Goal: Task Accomplishment & Management: Manage account settings

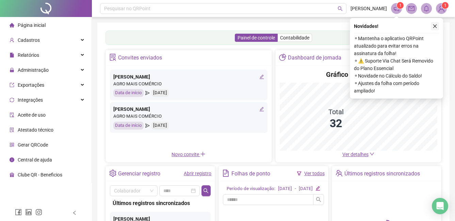
click at [433, 26] on icon "close" at bounding box center [435, 26] width 5 height 5
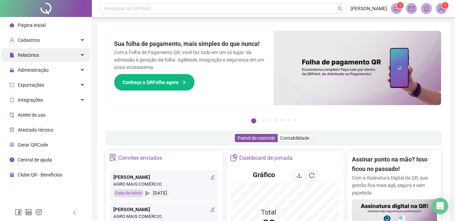
click at [47, 52] on div "Relatórios" at bounding box center [45, 55] width 89 height 14
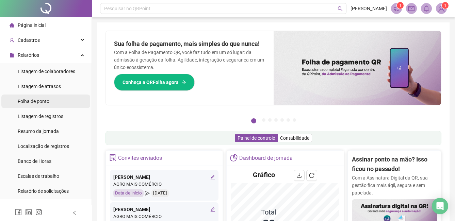
click at [54, 103] on li "Folha de ponto" at bounding box center [45, 102] width 89 height 14
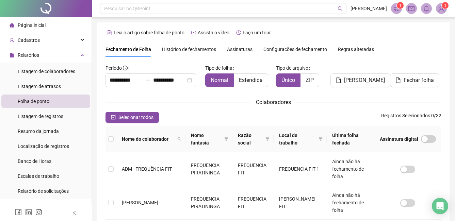
scroll to position [29, 0]
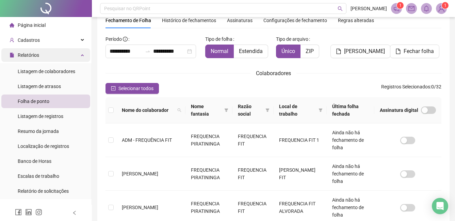
click at [43, 53] on div "Relatórios" at bounding box center [45, 55] width 89 height 14
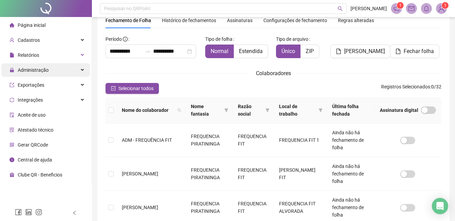
click at [43, 71] on span "Administração" at bounding box center [33, 69] width 31 height 5
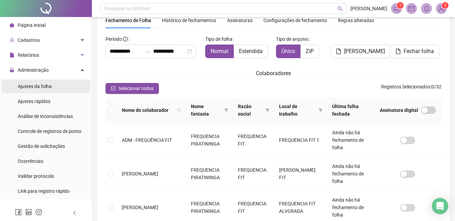
click at [46, 87] on span "Ajustes da folha" at bounding box center [35, 86] width 34 height 5
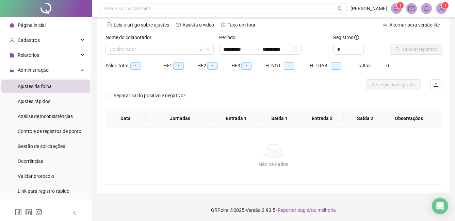
type input "**********"
click at [122, 49] on input "search" at bounding box center [157, 49] width 94 height 10
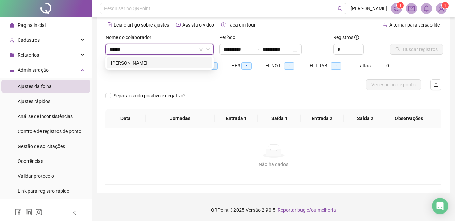
type input "*******"
click at [144, 60] on div "[PERSON_NAME]" at bounding box center [159, 62] width 97 height 7
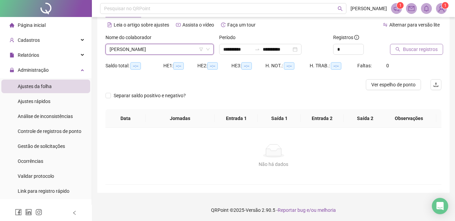
click at [410, 49] on span "Buscar registros" at bounding box center [420, 49] width 35 height 7
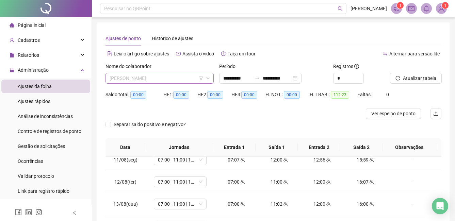
click at [177, 81] on span "[PERSON_NAME]" at bounding box center [160, 78] width 100 height 10
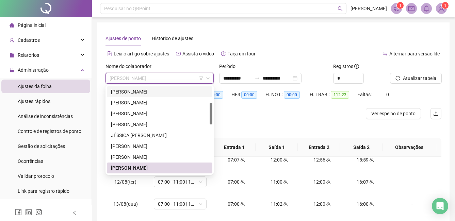
click at [155, 94] on div "[PERSON_NAME]" at bounding box center [159, 91] width 97 height 7
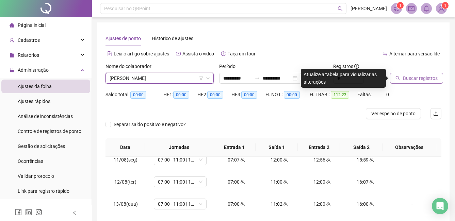
click at [404, 77] on span "Buscar registros" at bounding box center [420, 78] width 35 height 7
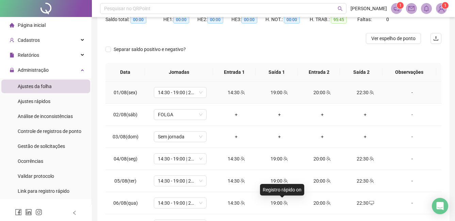
scroll to position [16, 0]
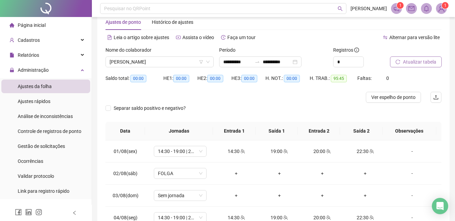
click at [412, 63] on span "Atualizar tabela" at bounding box center [419, 61] width 33 height 7
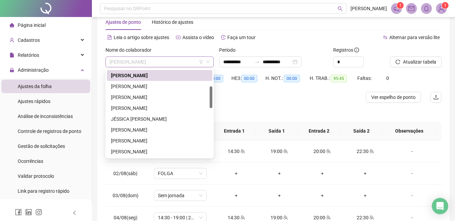
click at [181, 61] on span "[PERSON_NAME]" at bounding box center [160, 62] width 100 height 10
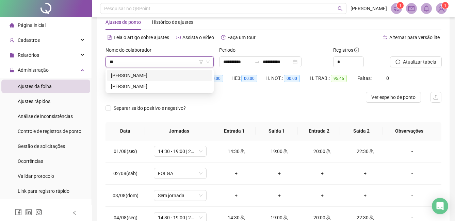
scroll to position [0, 0]
type input "***"
click at [155, 74] on div "[PERSON_NAME]" at bounding box center [159, 75] width 97 height 7
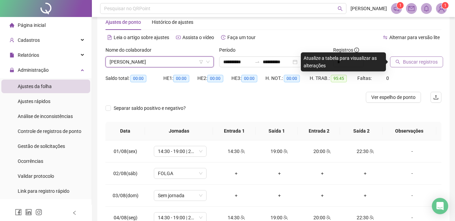
click at [417, 64] on span "Buscar registros" at bounding box center [420, 61] width 35 height 7
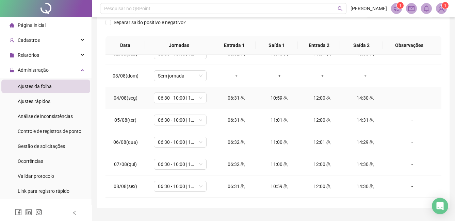
scroll to position [68, 0]
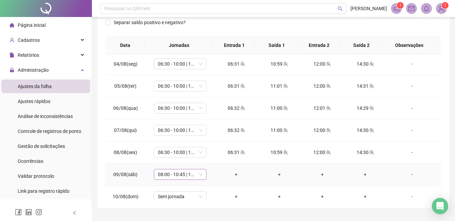
click at [193, 176] on span "08:00 - 10:45 | 11:00 - 13:00" at bounding box center [180, 174] width 45 height 10
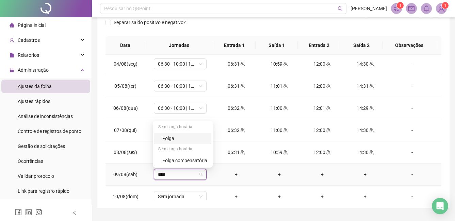
type input "*****"
click at [173, 139] on div "Folga" at bounding box center [184, 138] width 45 height 7
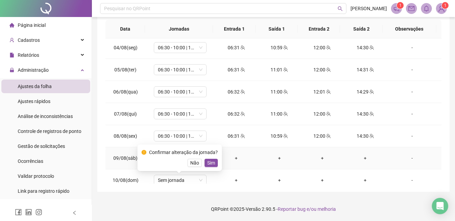
scroll to position [118, 0]
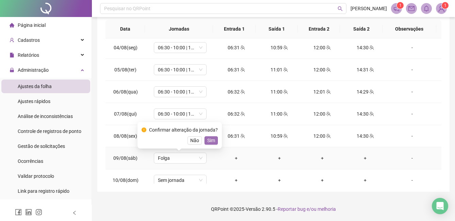
click at [211, 140] on span "Sim" at bounding box center [211, 140] width 8 height 7
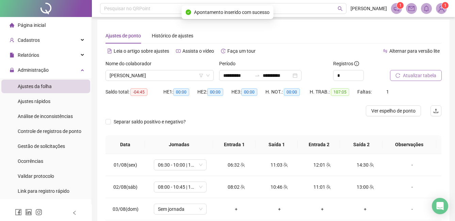
scroll to position [0, 0]
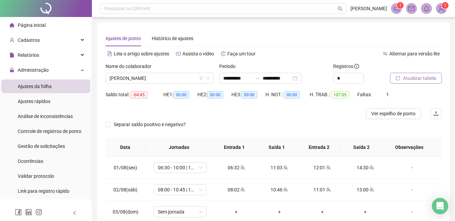
click at [414, 76] on span "Atualizar tabela" at bounding box center [419, 78] width 33 height 7
click at [420, 75] on span "Atualizar tabela" at bounding box center [419, 78] width 33 height 7
click at [185, 81] on span "[PERSON_NAME]" at bounding box center [160, 78] width 100 height 10
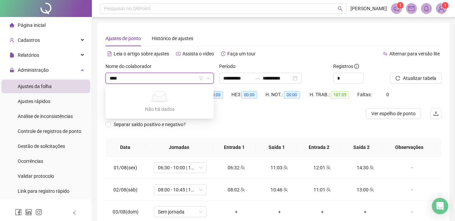
type input "***"
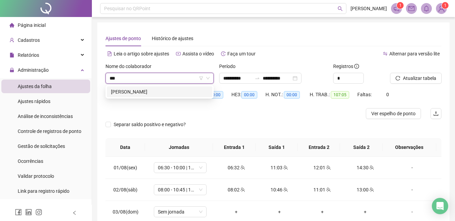
click at [155, 92] on div "[PERSON_NAME]" at bounding box center [159, 91] width 97 height 7
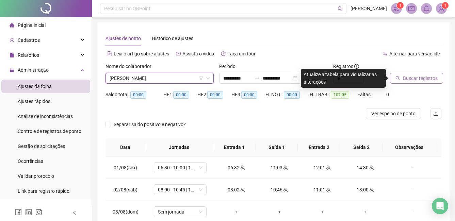
click at [419, 77] on span "Buscar registros" at bounding box center [420, 78] width 35 height 7
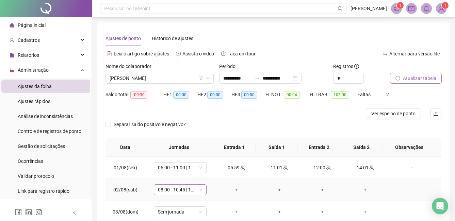
click at [194, 193] on span "08:00 - 10:45 | 11:00 - 13:00" at bounding box center [180, 190] width 45 height 10
type input "*****"
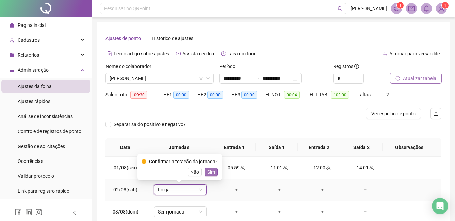
click at [210, 170] on span "Sim" at bounding box center [211, 171] width 8 height 7
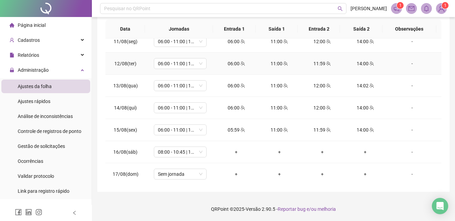
scroll to position [263, 0]
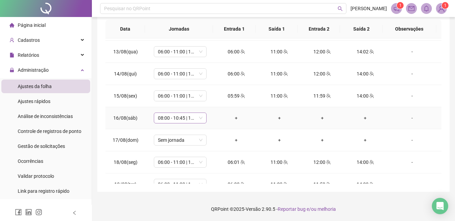
click at [197, 117] on span "08:00 - 10:45 | 11:00 - 13:00" at bounding box center [180, 118] width 45 height 10
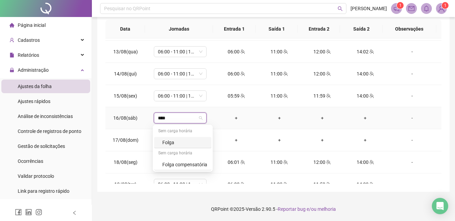
type input "*****"
click at [162, 142] on div "Folga" at bounding box center [184, 142] width 45 height 7
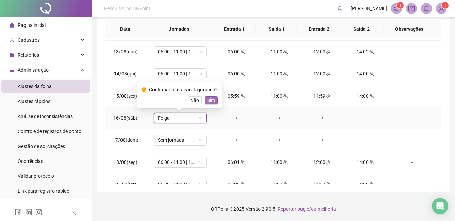
click at [213, 102] on span "Sim" at bounding box center [211, 100] width 8 height 7
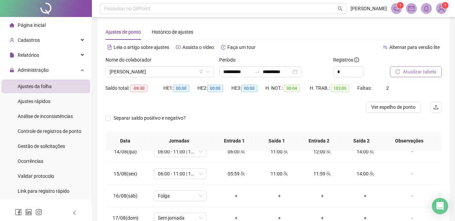
scroll to position [0, 0]
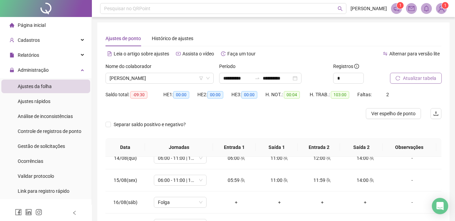
click at [412, 76] on span "Atualizar tabela" at bounding box center [419, 78] width 33 height 7
click at [400, 79] on icon "reload" at bounding box center [397, 78] width 5 height 5
click at [180, 80] on span "[PERSON_NAME]" at bounding box center [160, 78] width 100 height 10
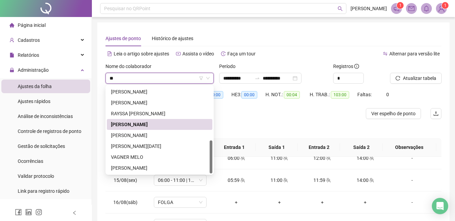
scroll to position [22, 0]
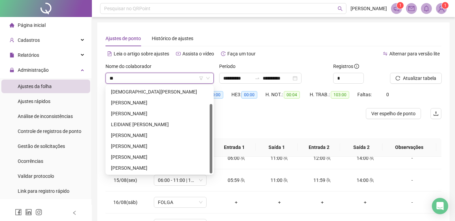
type input "***"
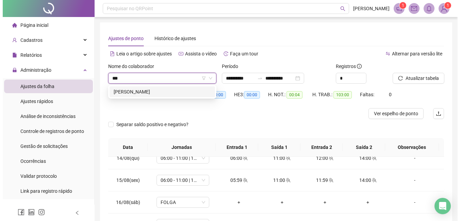
scroll to position [0, 0]
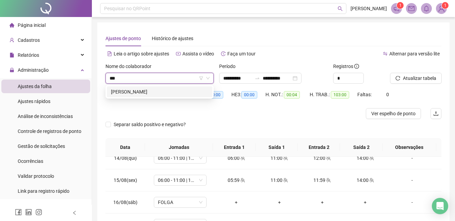
click at [158, 92] on div "[PERSON_NAME]" at bounding box center [159, 91] width 97 height 7
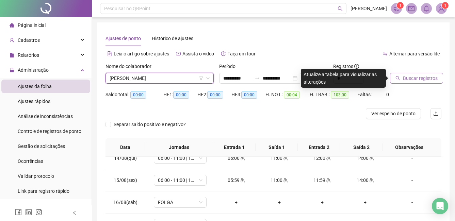
click at [417, 79] on span "Buscar registros" at bounding box center [420, 78] width 35 height 7
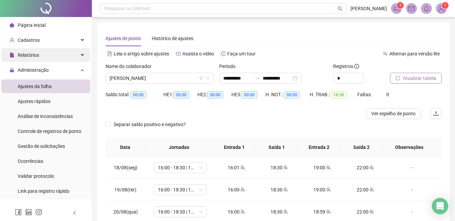
click at [76, 52] on div "Relatórios" at bounding box center [45, 55] width 89 height 14
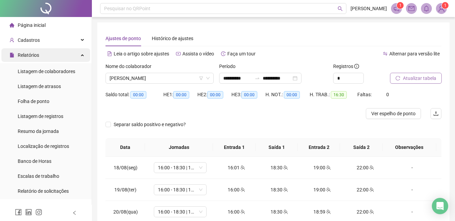
click at [46, 57] on div "Relatórios" at bounding box center [45, 55] width 89 height 14
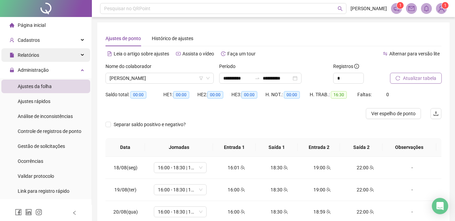
click at [53, 54] on div "Relatórios" at bounding box center [45, 55] width 89 height 14
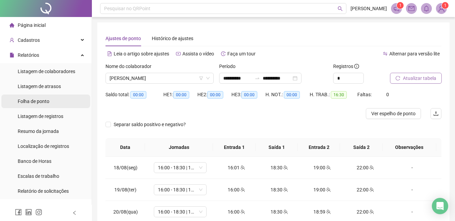
click at [37, 99] on span "Folha de ponto" at bounding box center [34, 101] width 32 height 5
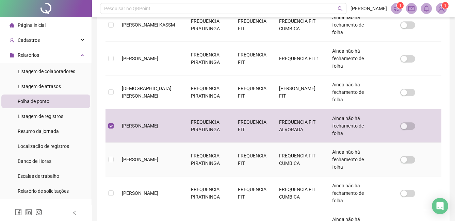
scroll to position [253, 0]
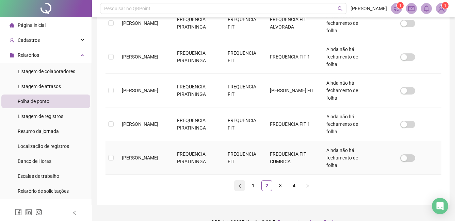
scroll to position [327, 0]
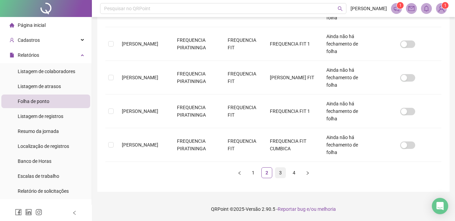
click at [278, 170] on link "3" at bounding box center [280, 173] width 10 height 10
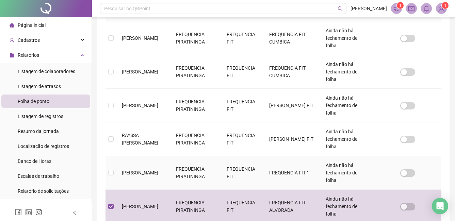
scroll to position [253, 0]
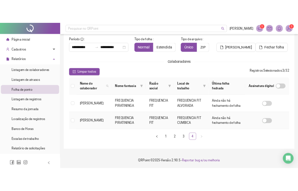
scroll to position [29, 0]
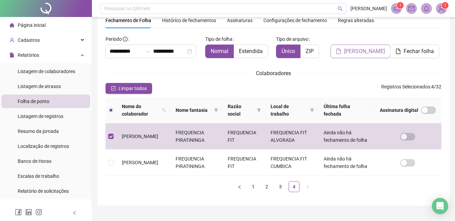
click at [368, 53] on span "[PERSON_NAME]" at bounding box center [364, 51] width 41 height 8
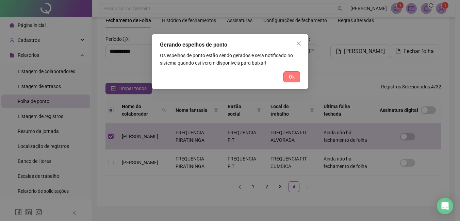
click at [289, 75] on span "Ok" at bounding box center [292, 76] width 6 height 7
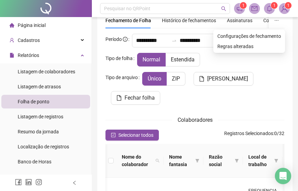
scroll to position [0, 27]
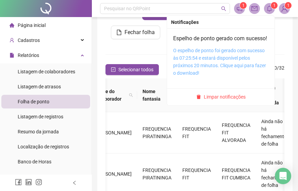
click at [213, 70] on link "O espelho de ponto foi gerado com sucesso às 07:25:54 e estará disponível pelos…" at bounding box center [219, 62] width 93 height 28
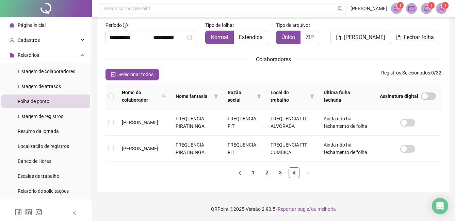
scroll to position [0, 0]
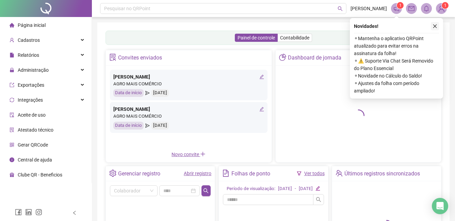
click at [436, 26] on icon "close" at bounding box center [435, 26] width 5 height 5
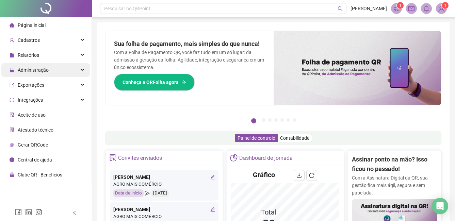
click at [44, 69] on span "Administração" at bounding box center [33, 69] width 31 height 5
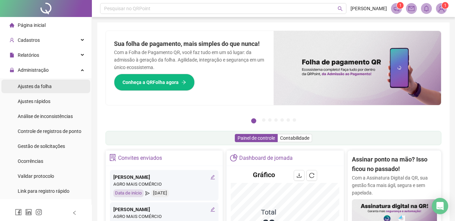
click at [41, 86] on span "Ajustes da folha" at bounding box center [35, 86] width 34 height 5
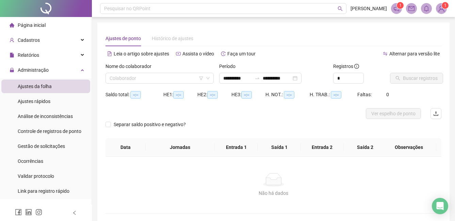
type input "**********"
click at [130, 76] on input "search" at bounding box center [157, 78] width 94 height 10
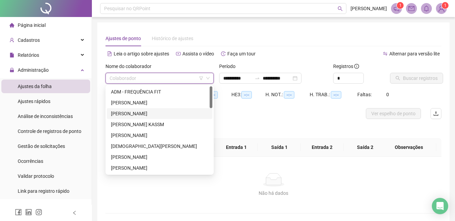
click at [126, 111] on div "[PERSON_NAME]" at bounding box center [159, 113] width 97 height 7
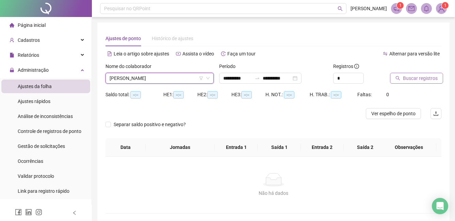
click at [400, 77] on icon "search" at bounding box center [397, 78] width 5 height 5
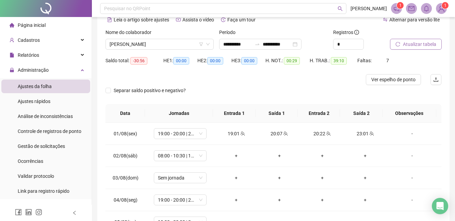
scroll to position [118, 0]
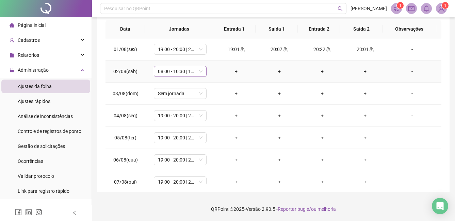
click at [190, 73] on span "08:00 - 10:30 | 10:45 - 14:00" at bounding box center [180, 71] width 45 height 10
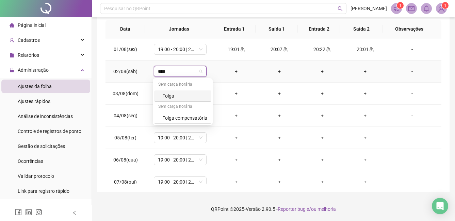
type input "*****"
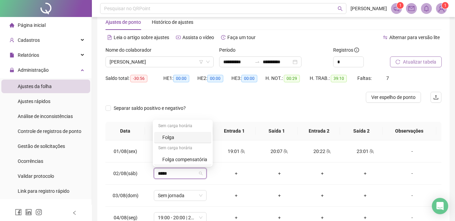
scroll to position [50, 0]
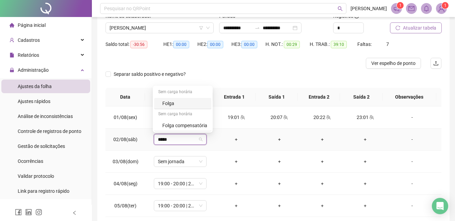
click at [178, 105] on div "Folga" at bounding box center [184, 103] width 45 height 7
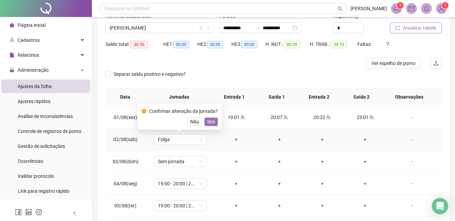
click at [210, 121] on span "Sim" at bounding box center [211, 121] width 8 height 7
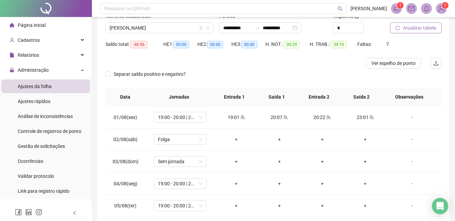
click at [405, 27] on span "Atualizar tabela" at bounding box center [419, 27] width 33 height 7
click at [405, 29] on span "Atualizar tabela" at bounding box center [419, 27] width 33 height 7
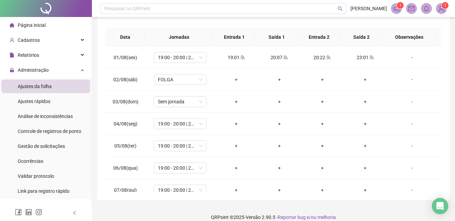
scroll to position [118, 0]
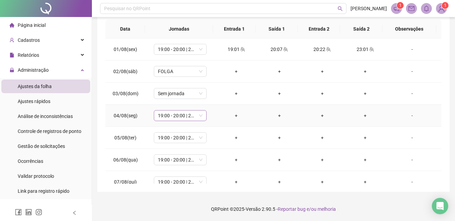
click at [192, 117] on span "19:00 - 20:00 | 20:15 - 23:00" at bounding box center [180, 116] width 45 height 10
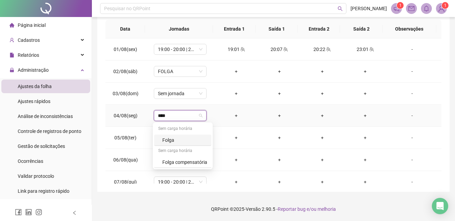
type input "*****"
click at [178, 138] on div "Folga" at bounding box center [184, 139] width 45 height 7
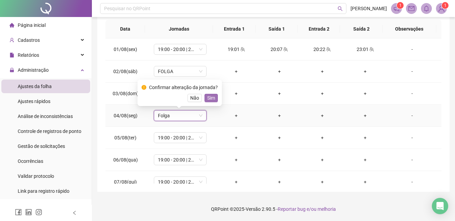
click at [209, 99] on span "Sim" at bounding box center [211, 97] width 8 height 7
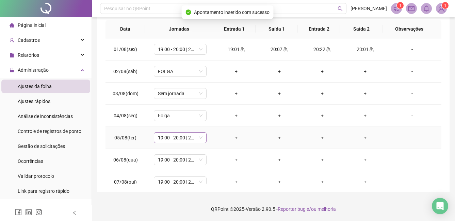
click at [178, 138] on span "19:00 - 20:00 | 20:15 - 23:00" at bounding box center [180, 138] width 45 height 10
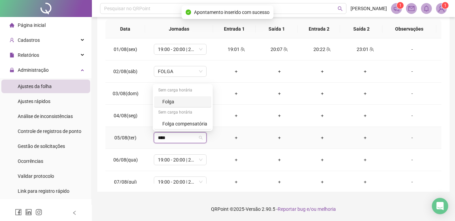
type input "*****"
click at [174, 97] on div "Folga" at bounding box center [182, 101] width 57 height 11
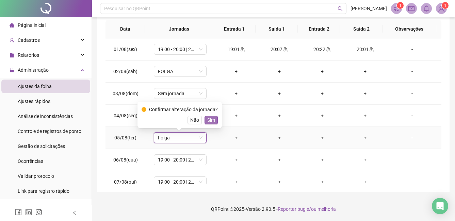
click at [205, 118] on button "Sim" at bounding box center [211, 120] width 13 height 8
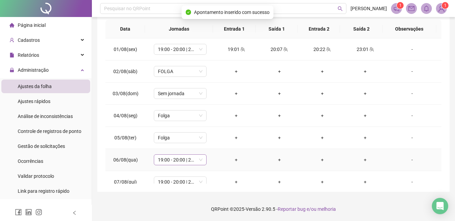
click at [177, 155] on span "19:00 - 20:00 | 20:15 - 23:00" at bounding box center [180, 160] width 45 height 10
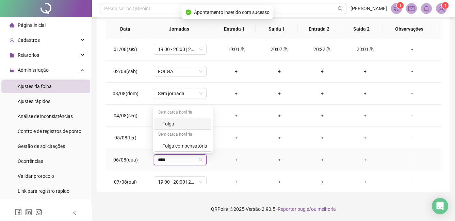
type input "*****"
click at [170, 123] on div "Folga" at bounding box center [184, 123] width 45 height 7
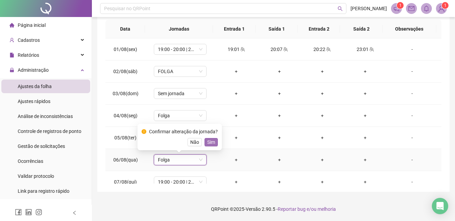
click at [212, 141] on span "Sim" at bounding box center [211, 142] width 8 height 7
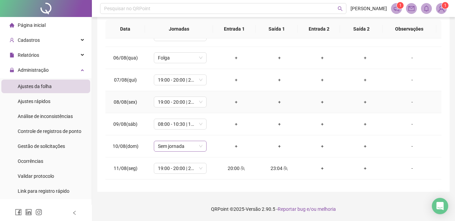
scroll to position [68, 0]
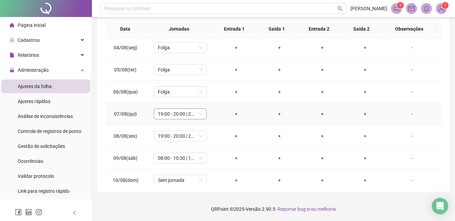
click at [164, 114] on span "19:00 - 20:00 | 20:15 - 23:00" at bounding box center [180, 114] width 45 height 10
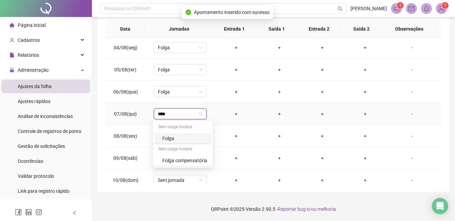
type input "*****"
click at [177, 138] on div "Folga" at bounding box center [184, 138] width 45 height 7
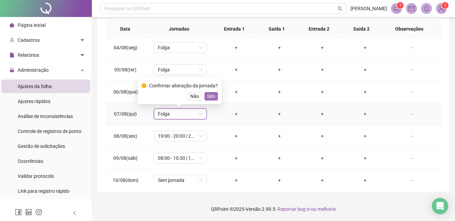
click at [210, 96] on span "Sim" at bounding box center [211, 96] width 8 height 7
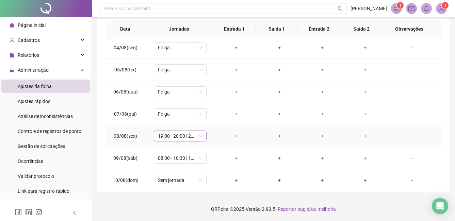
click at [173, 137] on span "19:00 - 20:00 | 20:15 - 23:00" at bounding box center [180, 136] width 45 height 10
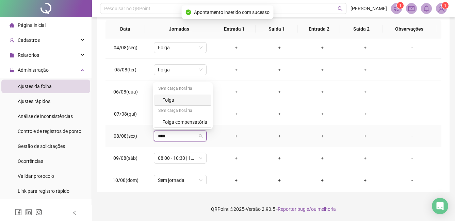
type input "*****"
click at [170, 101] on div "Folga" at bounding box center [184, 99] width 45 height 7
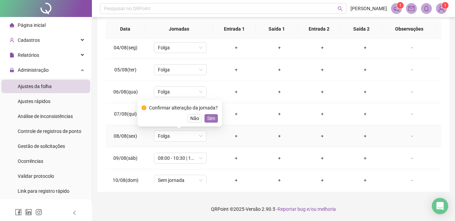
click at [212, 117] on span "Sim" at bounding box center [211, 118] width 8 height 7
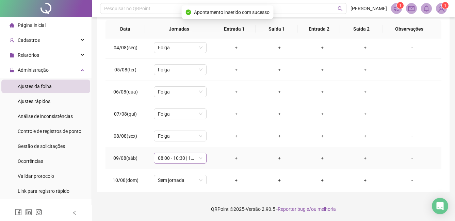
click at [168, 160] on span "08:00 - 10:30 | 10:45 - 14:00" at bounding box center [180, 158] width 45 height 10
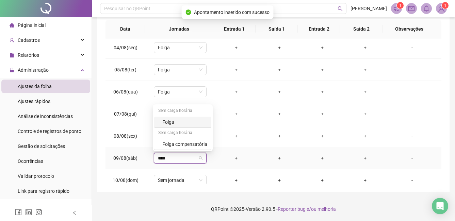
type input "*****"
click at [171, 123] on div "Folga" at bounding box center [184, 121] width 45 height 7
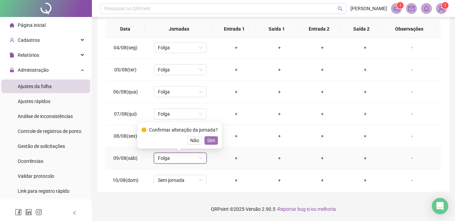
click at [209, 140] on span "Sim" at bounding box center [211, 140] width 8 height 7
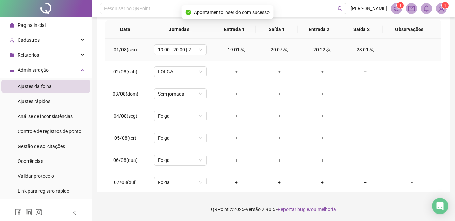
scroll to position [16, 0]
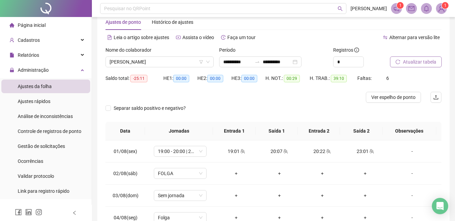
click at [404, 61] on span "Atualizar tabela" at bounding box center [419, 61] width 33 height 7
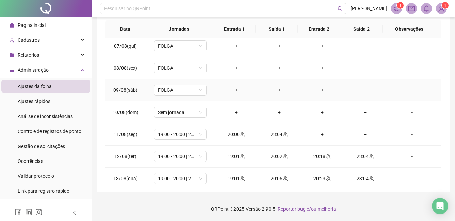
scroll to position [170, 0]
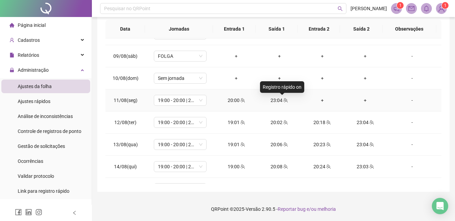
click at [283, 99] on icon "team" at bounding box center [285, 100] width 4 height 4
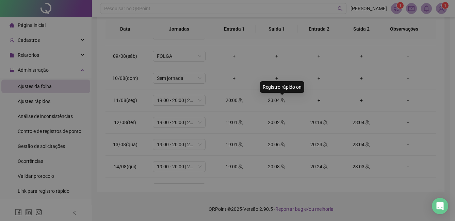
type input "**********"
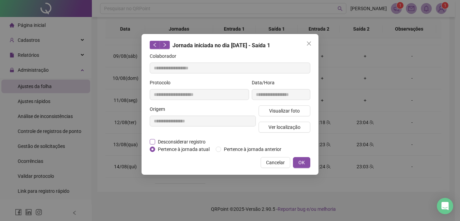
click at [157, 141] on span "Desconsiderar registro" at bounding box center [181, 141] width 53 height 7
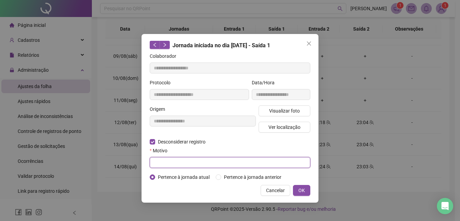
click at [202, 162] on input "text" at bounding box center [230, 162] width 161 height 11
type input "*"
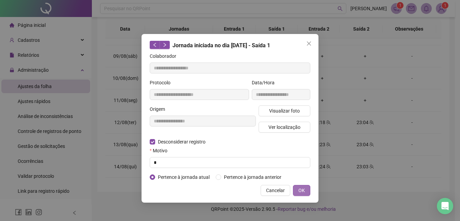
click at [297, 189] on button "OK" at bounding box center [301, 190] width 17 height 11
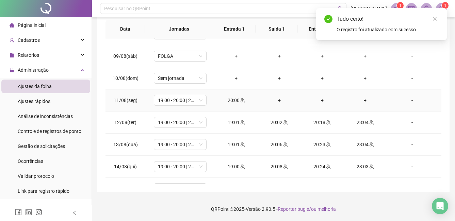
click at [277, 99] on div "+" at bounding box center [279, 100] width 32 height 7
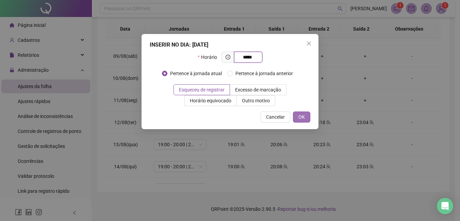
type input "*****"
click at [304, 117] on span "OK" at bounding box center [301, 116] width 6 height 7
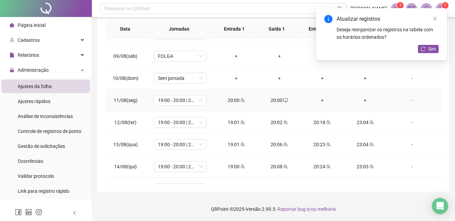
click at [317, 98] on div "+" at bounding box center [322, 100] width 32 height 7
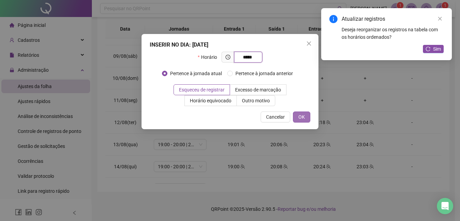
type input "*****"
click at [298, 116] on span "OK" at bounding box center [301, 116] width 6 height 7
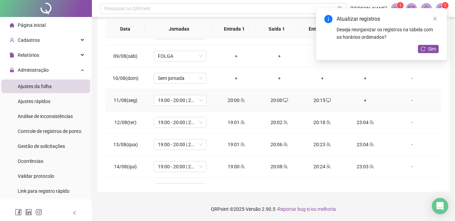
click at [361, 99] on div "+" at bounding box center [365, 100] width 32 height 7
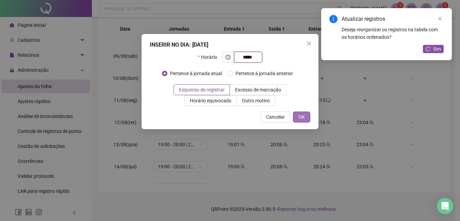
type input "*****"
click at [302, 115] on span "OK" at bounding box center [301, 116] width 6 height 7
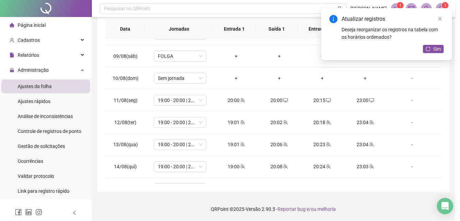
click at [308, 44] on div "INSERIR NO DIA : [DATE] Horário ***** Pertence à jornada atual Pertence à jorna…" at bounding box center [230, 110] width 460 height 221
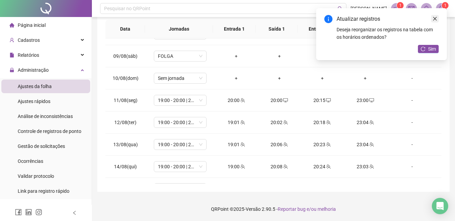
click at [435, 18] on icon "close" at bounding box center [435, 18] width 5 height 5
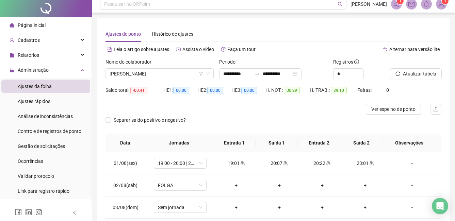
scroll to position [0, 0]
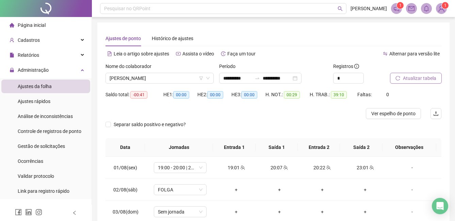
click at [405, 77] on span "Atualizar tabela" at bounding box center [419, 78] width 33 height 7
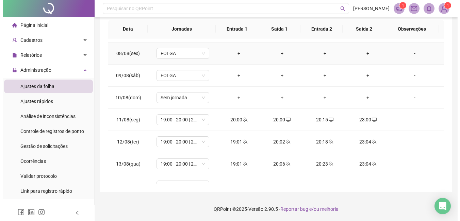
scroll to position [170, 0]
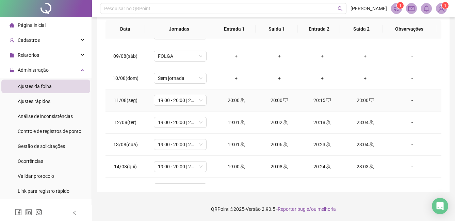
click at [407, 98] on div "-" at bounding box center [412, 100] width 40 height 7
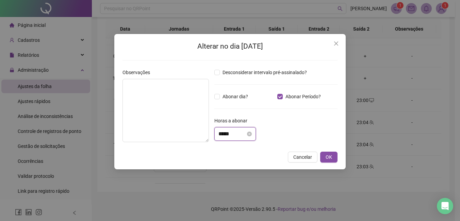
click at [224, 135] on input "*****" at bounding box center [231, 134] width 27 height 8
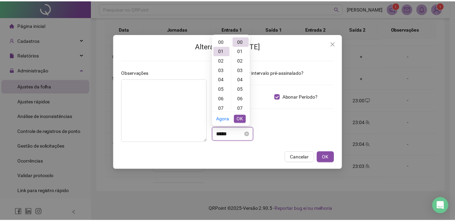
scroll to position [10, 0]
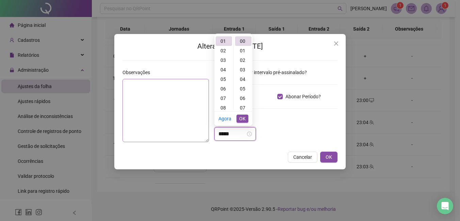
type input "*****"
click at [144, 91] on textarea at bounding box center [166, 110] width 86 height 63
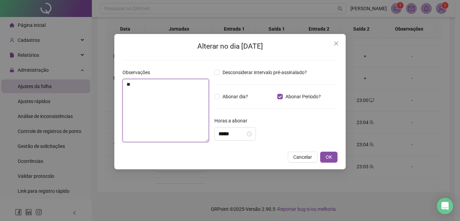
type textarea "*"
click at [162, 86] on textarea "**********" at bounding box center [166, 110] width 86 height 63
type textarea "**********"
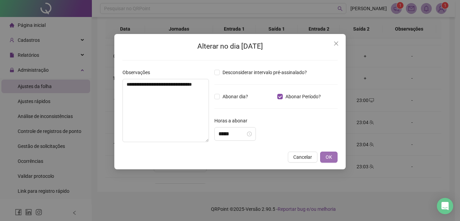
click at [327, 159] on span "OK" at bounding box center [329, 156] width 6 height 7
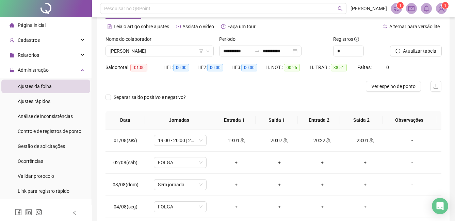
scroll to position [16, 0]
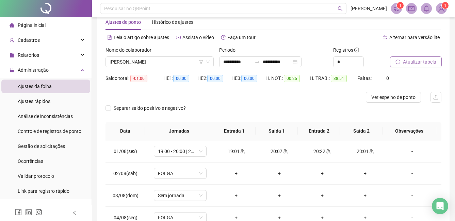
click at [407, 60] on span "Atualizar tabela" at bounding box center [419, 61] width 33 height 7
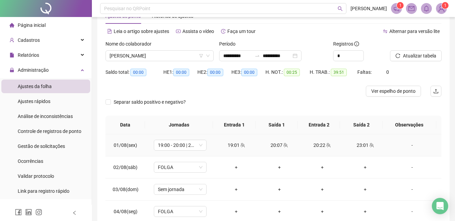
scroll to position [0, 0]
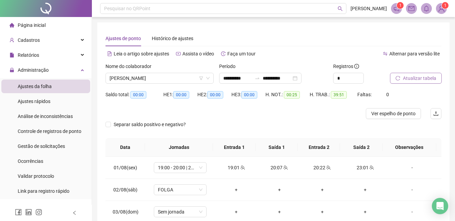
click at [404, 77] on span "Atualizar tabela" at bounding box center [419, 78] width 33 height 7
click at [168, 76] on span "[PERSON_NAME]" at bounding box center [160, 78] width 100 height 10
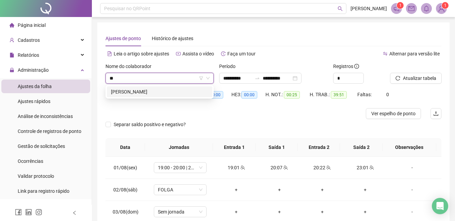
type input "*"
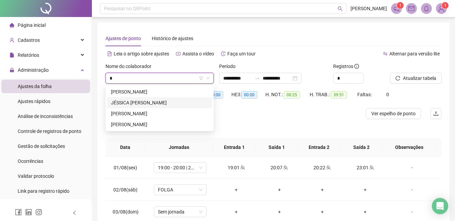
click at [165, 101] on div "JÉSSICA [PERSON_NAME]" at bounding box center [159, 102] width 97 height 7
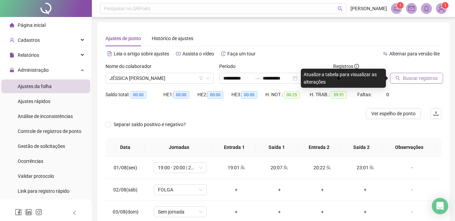
click at [406, 79] on span "Buscar registros" at bounding box center [420, 78] width 35 height 7
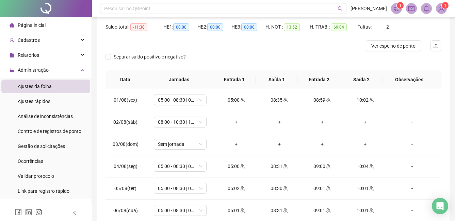
scroll to position [68, 0]
click at [195, 123] on span "08:00 - 10:30 | 10:45 - 14:00" at bounding box center [180, 122] width 45 height 10
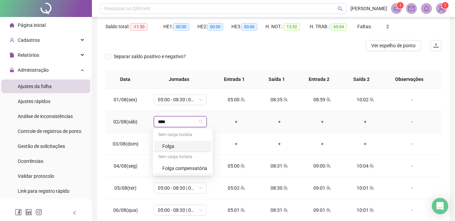
type input "*****"
click at [172, 145] on div "Folga" at bounding box center [184, 146] width 45 height 7
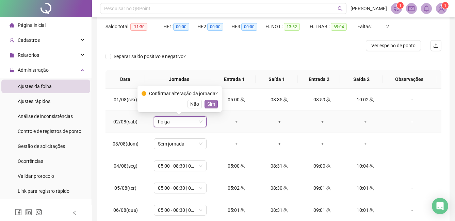
click at [209, 102] on span "Sim" at bounding box center [211, 103] width 8 height 7
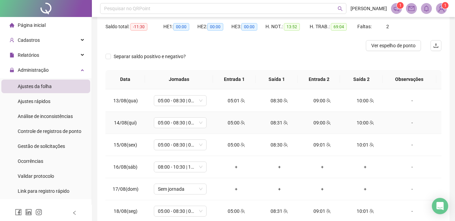
scroll to position [272, 0]
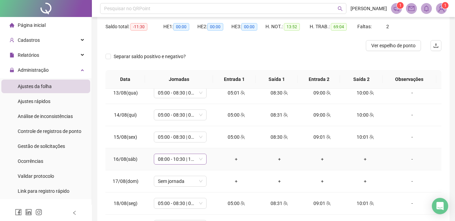
click at [194, 159] on span "08:00 - 10:30 | 10:45 - 14:00" at bounding box center [180, 159] width 45 height 10
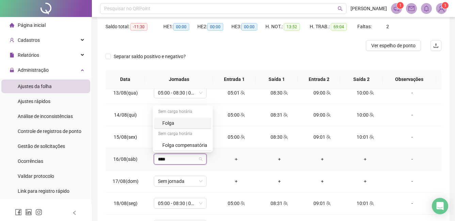
type input "*****"
click at [170, 120] on div "Folga" at bounding box center [184, 122] width 45 height 7
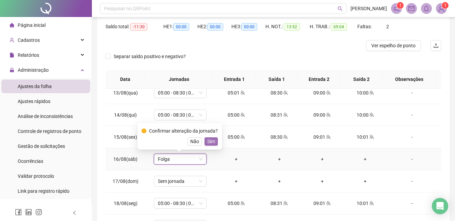
click at [211, 142] on span "Sim" at bounding box center [211, 141] width 8 height 7
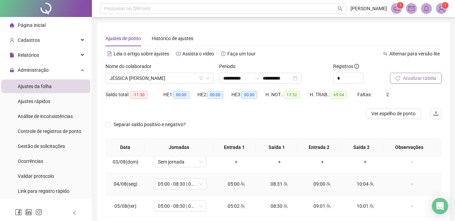
scroll to position [0, 0]
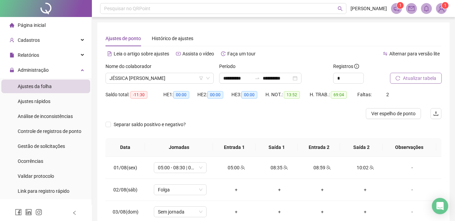
click at [401, 77] on button "Atualizar tabela" at bounding box center [416, 78] width 52 height 11
click at [397, 76] on icon "reload" at bounding box center [397, 78] width 5 height 5
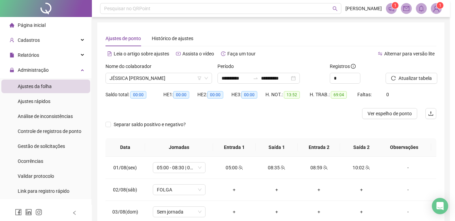
click at [404, 79] on div "Atualizando tabela Atualizando e reorganizando os registros... OK" at bounding box center [227, 110] width 455 height 221
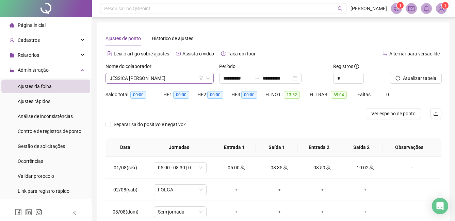
click at [193, 80] on span "JÉSSICA [PERSON_NAME]" at bounding box center [160, 78] width 100 height 10
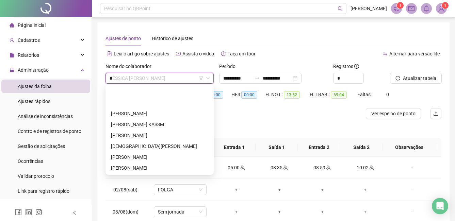
type input "**"
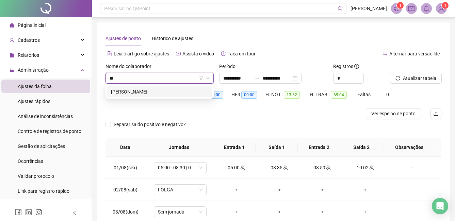
click at [172, 91] on div "[PERSON_NAME]" at bounding box center [159, 91] width 97 height 7
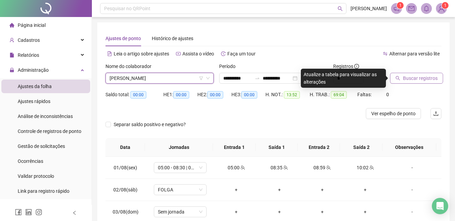
click at [410, 77] on span "Buscar registros" at bounding box center [420, 78] width 35 height 7
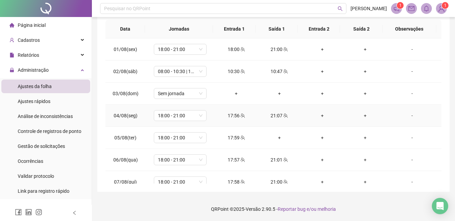
scroll to position [84, 0]
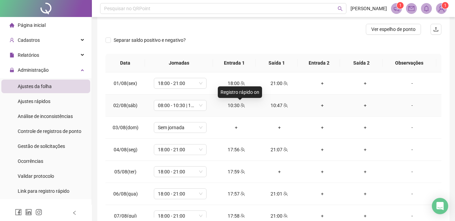
click at [240, 104] on span "team" at bounding box center [242, 105] width 5 height 5
type input "**********"
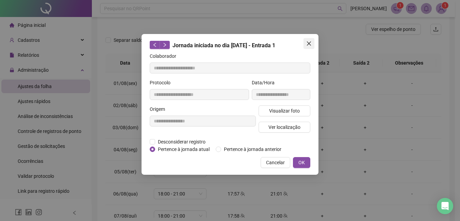
click at [307, 42] on icon "close" at bounding box center [308, 43] width 5 height 5
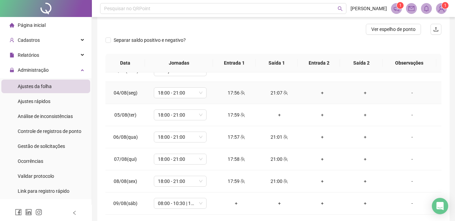
scroll to position [68, 0]
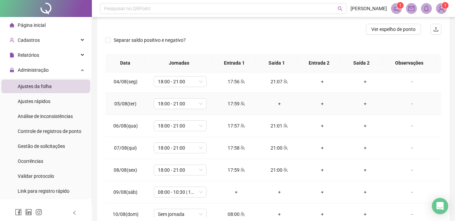
click at [277, 102] on div "+" at bounding box center [279, 103] width 32 height 7
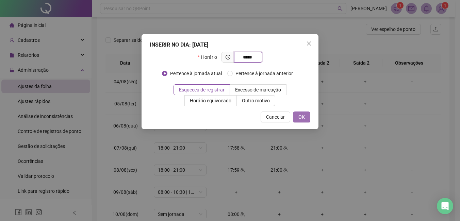
type input "*****"
click at [302, 116] on span "OK" at bounding box center [301, 116] width 6 height 7
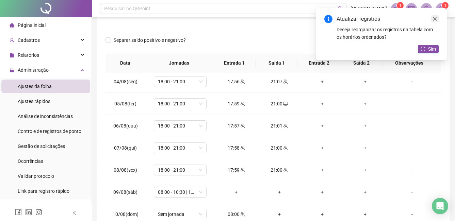
click at [435, 20] on icon "close" at bounding box center [435, 18] width 5 height 5
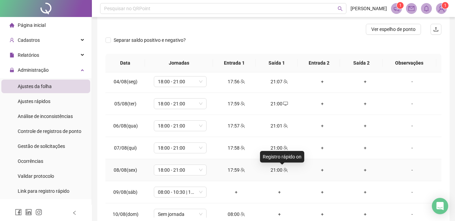
scroll to position [297, 0]
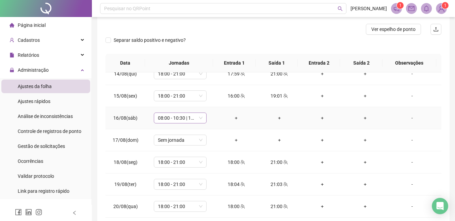
click at [186, 120] on span "08:00 - 10:30 | 10:45 - 14:00" at bounding box center [180, 118] width 45 height 10
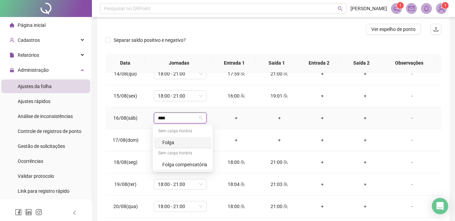
type input "*****"
click at [172, 142] on div "Folga" at bounding box center [184, 142] width 45 height 7
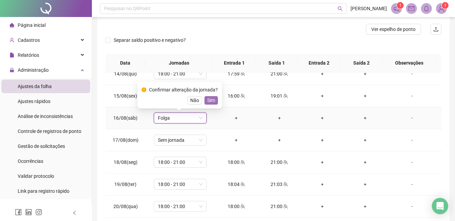
click at [210, 99] on span "Sim" at bounding box center [211, 100] width 8 height 7
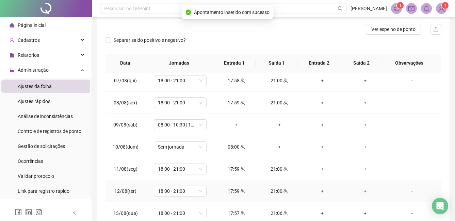
scroll to position [127, 0]
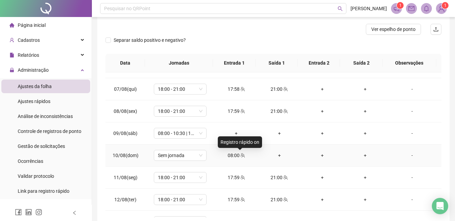
click at [240, 153] on span at bounding box center [242, 155] width 5 height 5
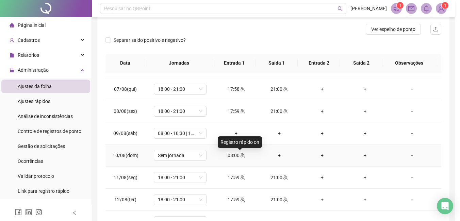
type input "**********"
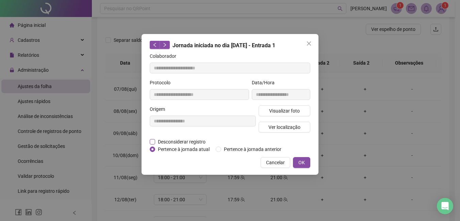
click at [155, 141] on span "Desconsiderar registro" at bounding box center [181, 141] width 53 height 7
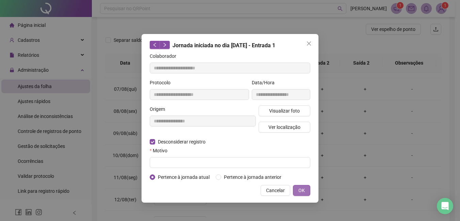
click at [300, 189] on span "OK" at bounding box center [301, 190] width 6 height 7
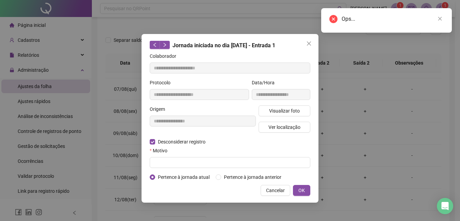
click at [192, 155] on div "Motivo" at bounding box center [230, 152] width 161 height 10
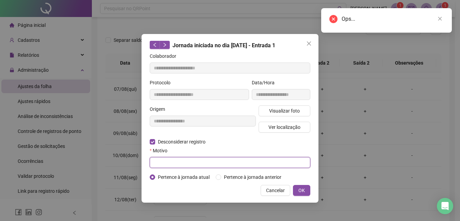
click at [186, 159] on input "text" at bounding box center [230, 162] width 161 height 11
type input "*"
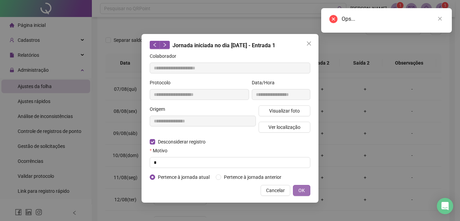
click at [305, 192] on button "OK" at bounding box center [301, 190] width 17 height 11
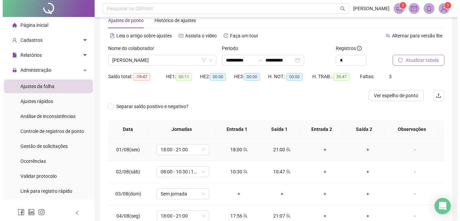
scroll to position [0, 0]
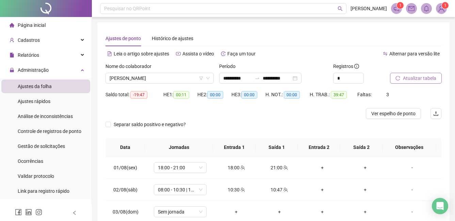
click at [404, 80] on span "Atualizar tabela" at bounding box center [419, 78] width 33 height 7
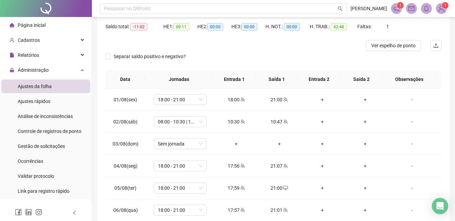
scroll to position [102, 0]
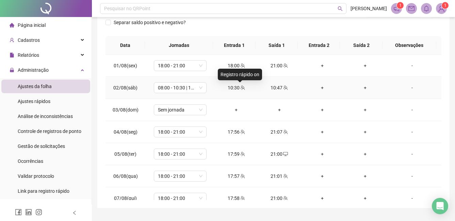
click at [241, 87] on icon "team" at bounding box center [242, 87] width 5 height 5
type input "**********"
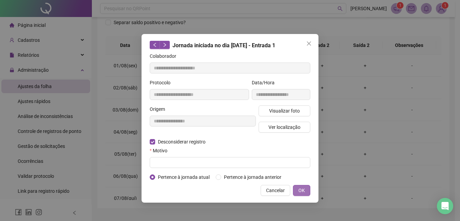
click at [304, 189] on span "OK" at bounding box center [301, 190] width 6 height 7
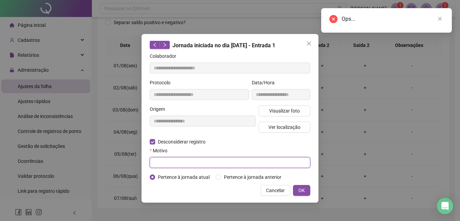
click at [174, 163] on input "text" at bounding box center [230, 162] width 161 height 11
type input "*"
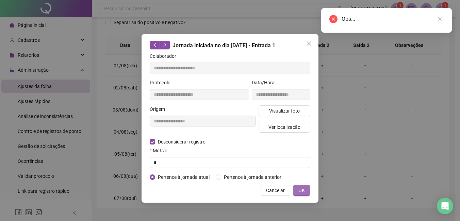
click at [299, 189] on span "OK" at bounding box center [301, 190] width 6 height 7
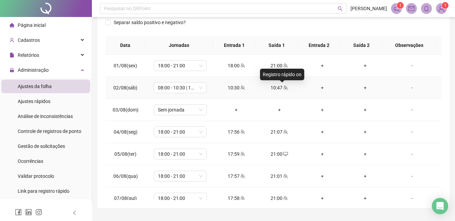
click at [282, 85] on span at bounding box center [284, 87] width 5 height 5
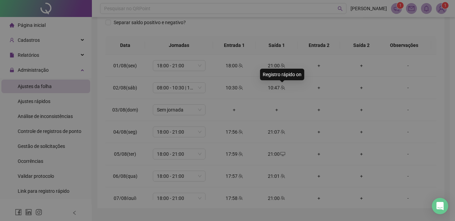
type input "**********"
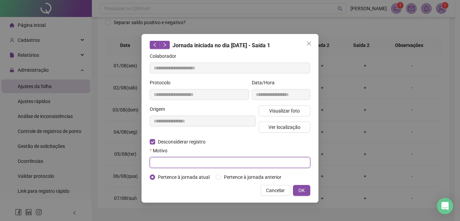
click at [156, 159] on input "text" at bounding box center [230, 162] width 161 height 11
type input "*"
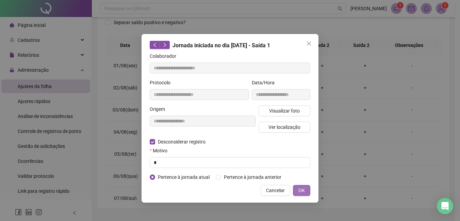
click at [299, 190] on span "OK" at bounding box center [301, 190] width 6 height 7
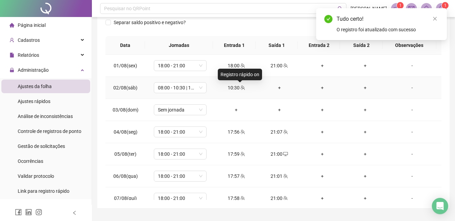
click at [241, 86] on icon "team" at bounding box center [242, 87] width 5 height 5
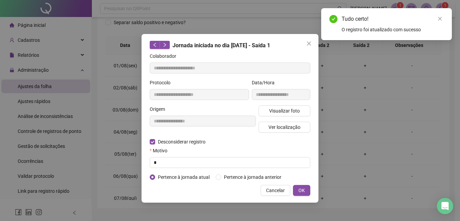
type input "**********"
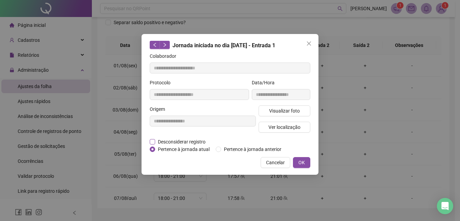
click at [169, 139] on span "Desconsiderar registro" at bounding box center [181, 141] width 53 height 7
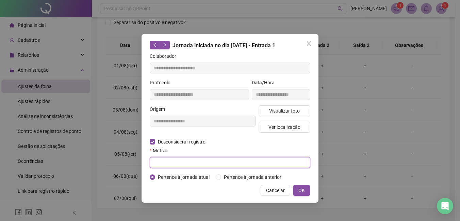
click at [160, 160] on input "text" at bounding box center [230, 162] width 161 height 11
type input "**"
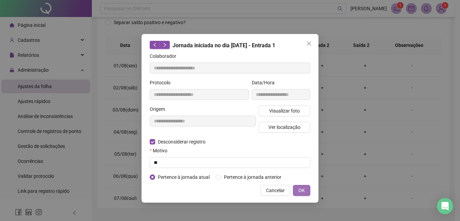
click at [306, 188] on button "OK" at bounding box center [301, 190] width 17 height 11
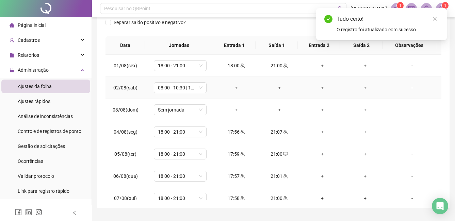
click at [233, 87] on div "+" at bounding box center [236, 87] width 32 height 7
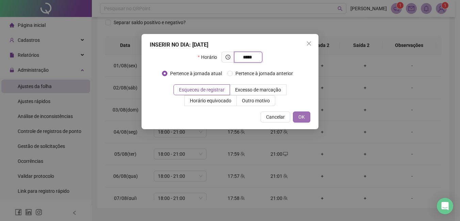
type input "*****"
click at [299, 117] on span "OK" at bounding box center [301, 116] width 6 height 7
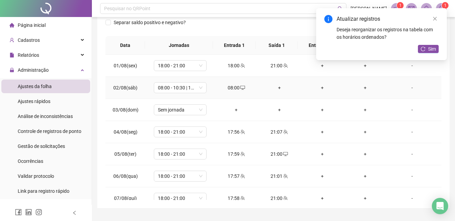
click at [275, 85] on div "+" at bounding box center [279, 87] width 32 height 7
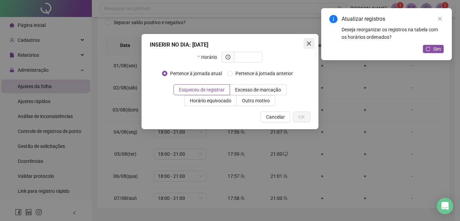
click at [308, 43] on icon "close" at bounding box center [309, 44] width 4 height 4
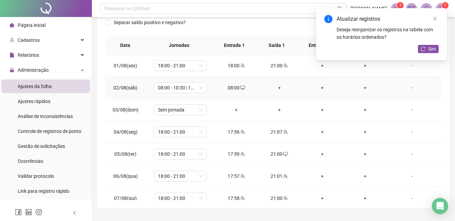
click at [276, 87] on div "+" at bounding box center [279, 87] width 32 height 7
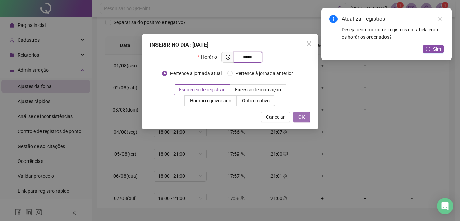
type input "*****"
click at [303, 116] on span "OK" at bounding box center [301, 116] width 6 height 7
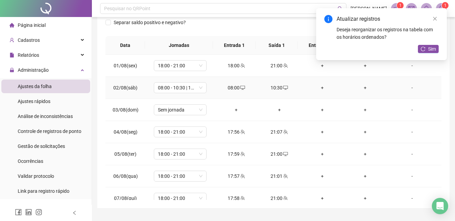
click at [319, 87] on div "+" at bounding box center [322, 87] width 32 height 7
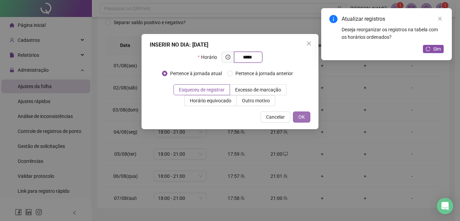
type input "*****"
click at [306, 117] on button "OK" at bounding box center [301, 117] width 17 height 11
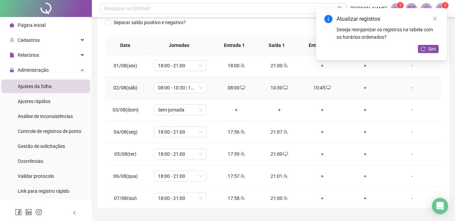
click at [361, 85] on div "+" at bounding box center [365, 87] width 32 height 7
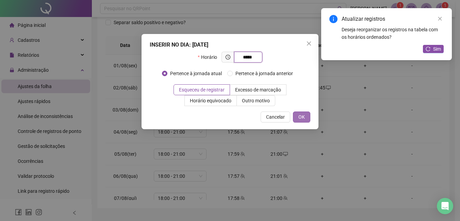
type input "*****"
click at [304, 115] on span "OK" at bounding box center [301, 116] width 6 height 7
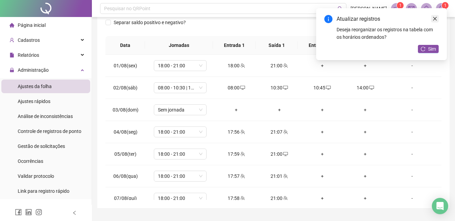
click at [435, 19] on icon "close" at bounding box center [435, 18] width 5 height 5
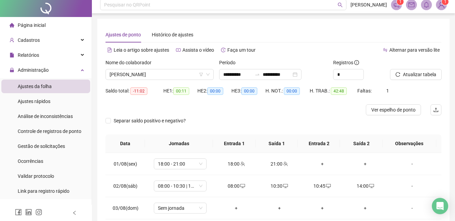
scroll to position [0, 0]
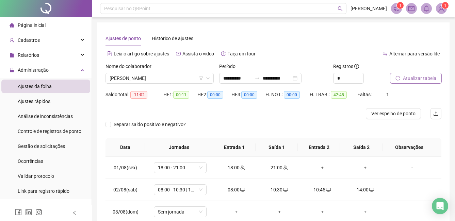
click at [406, 79] on span "Atualizar tabela" at bounding box center [419, 78] width 33 height 7
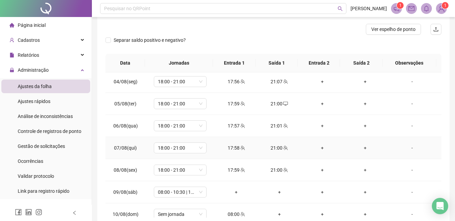
scroll to position [102, 0]
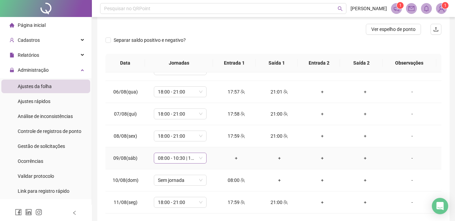
click at [190, 158] on span "08:00 - 10:30 | 10:45 - 14:00" at bounding box center [180, 158] width 45 height 10
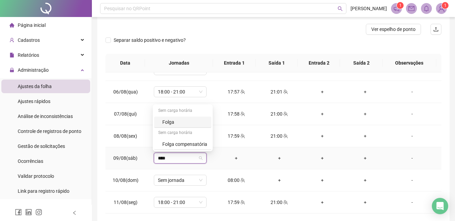
type input "*****"
click at [180, 119] on div "Folga" at bounding box center [184, 121] width 45 height 7
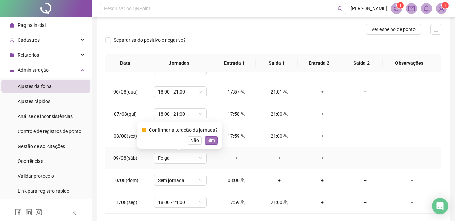
click at [210, 142] on span "Sim" at bounding box center [211, 140] width 8 height 7
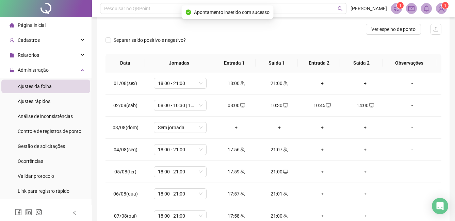
scroll to position [0, 0]
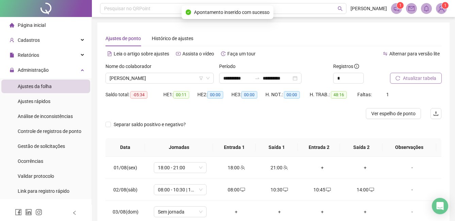
click at [409, 76] on span "Atualizar tabela" at bounding box center [419, 78] width 33 height 7
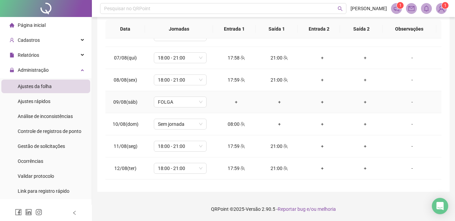
scroll to position [136, 0]
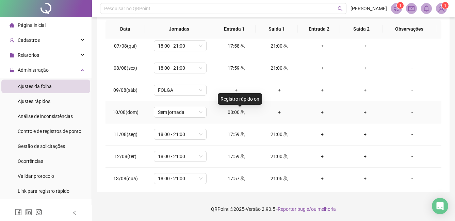
click at [241, 112] on icon "team" at bounding box center [243, 112] width 4 height 4
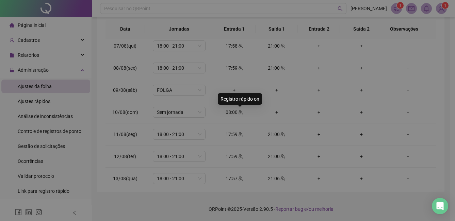
type input "**********"
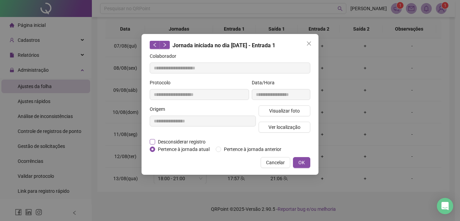
click at [158, 142] on span "Desconsiderar registro" at bounding box center [181, 141] width 53 height 7
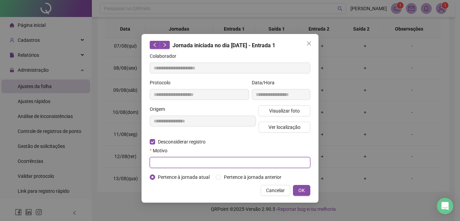
click at [246, 166] on input "text" at bounding box center [230, 162] width 161 height 11
type input "**"
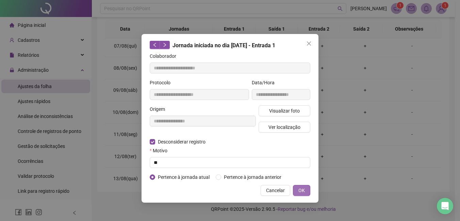
click at [305, 190] on span "OK" at bounding box center [301, 190] width 6 height 7
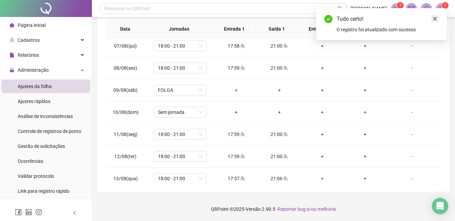
click at [436, 20] on icon "close" at bounding box center [435, 18] width 5 height 5
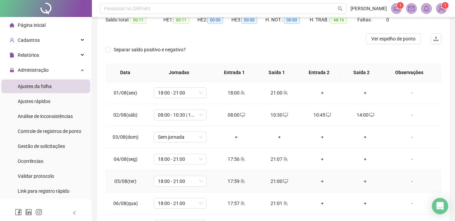
scroll to position [0, 0]
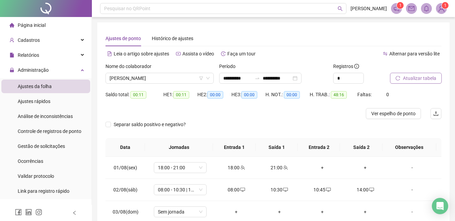
click at [409, 78] on span "Atualizar tabela" at bounding box center [419, 78] width 33 height 7
click at [398, 77] on icon "reload" at bounding box center [397, 78] width 5 height 5
click at [176, 77] on span "[PERSON_NAME]" at bounding box center [160, 78] width 100 height 10
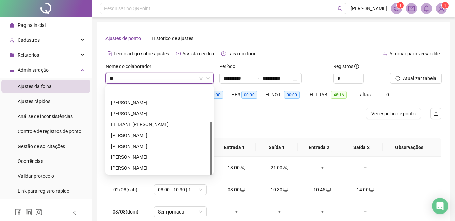
scroll to position [22, 0]
type input "***"
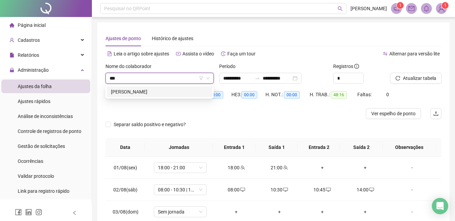
scroll to position [0, 0]
click at [153, 87] on div "[PERSON_NAME]" at bounding box center [159, 91] width 105 height 11
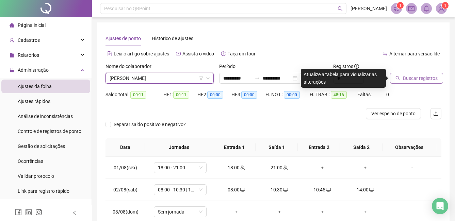
click at [414, 77] on span "Buscar registros" at bounding box center [420, 78] width 35 height 7
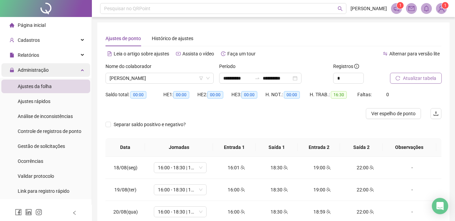
click at [39, 70] on span "Administração" at bounding box center [33, 69] width 31 height 5
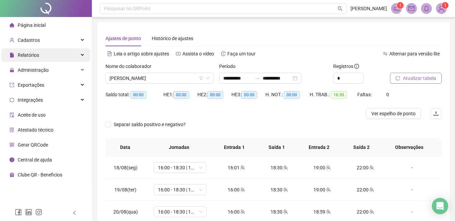
click at [53, 49] on div "Relatórios" at bounding box center [45, 55] width 89 height 14
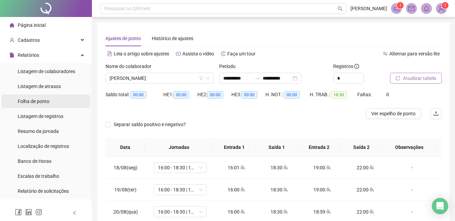
click at [43, 102] on span "Folha de ponto" at bounding box center [34, 101] width 32 height 5
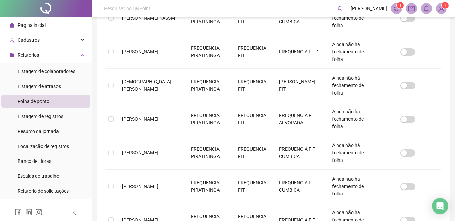
scroll to position [253, 0]
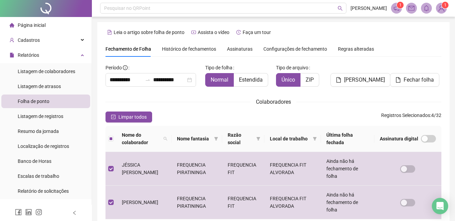
scroll to position [0, 0]
click at [368, 79] on span "[PERSON_NAME]" at bounding box center [364, 80] width 41 height 8
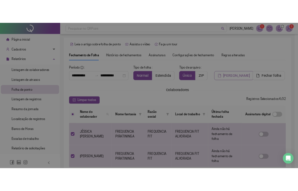
scroll to position [29, 0]
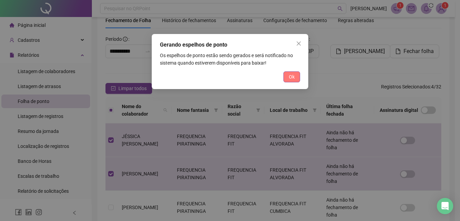
click at [291, 76] on span "Ok" at bounding box center [292, 76] width 6 height 7
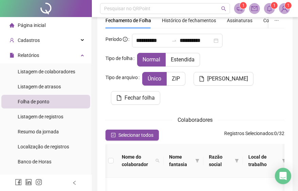
scroll to position [0, 27]
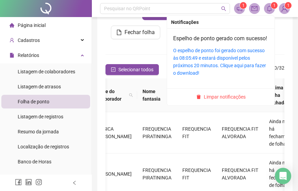
click at [269, 11] on icon "bell" at bounding box center [269, 8] width 6 height 6
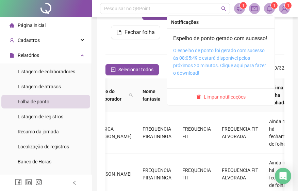
click at [187, 69] on link "O espelho de ponto foi gerado com sucesso às 08:05:49 e estará disponível pelos…" at bounding box center [219, 62] width 93 height 28
